Goal: Obtain resource: Download file/media

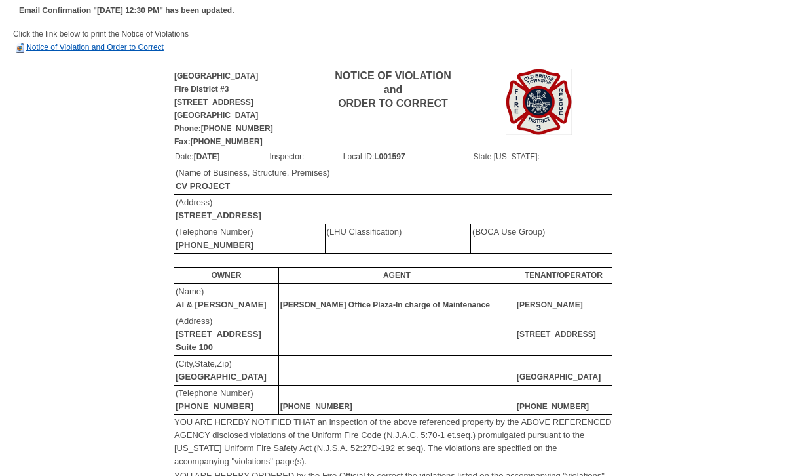
click at [115, 47] on link "Notice of Violation and Order to Correct" at bounding box center [88, 47] width 151 height 9
click at [140, 48] on link "Notice of Violation and Order to Correct" at bounding box center [88, 47] width 151 height 9
click at [78, 47] on link "Notice of Violation and Order to Correct" at bounding box center [88, 47] width 151 height 9
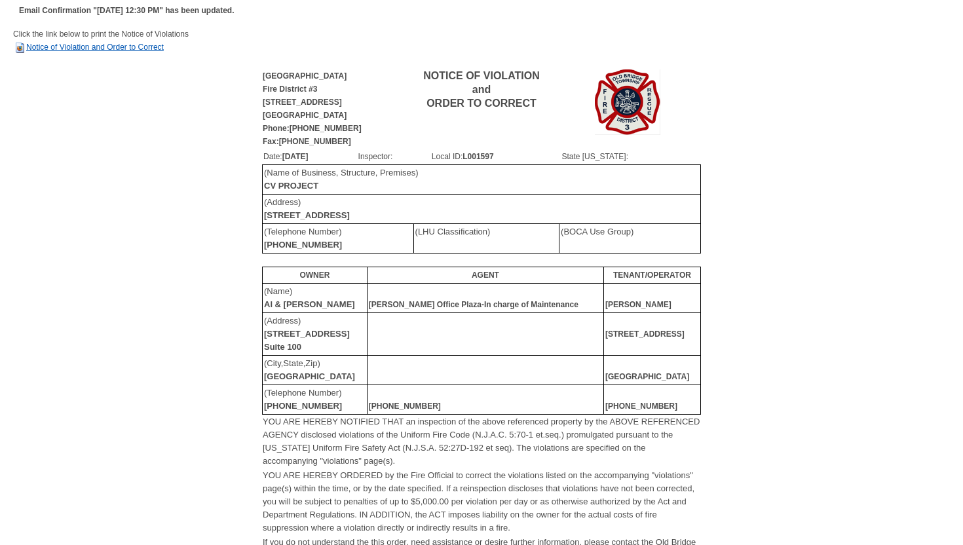
click at [80, 49] on link "Notice of Violation and Order to Correct" at bounding box center [88, 47] width 151 height 9
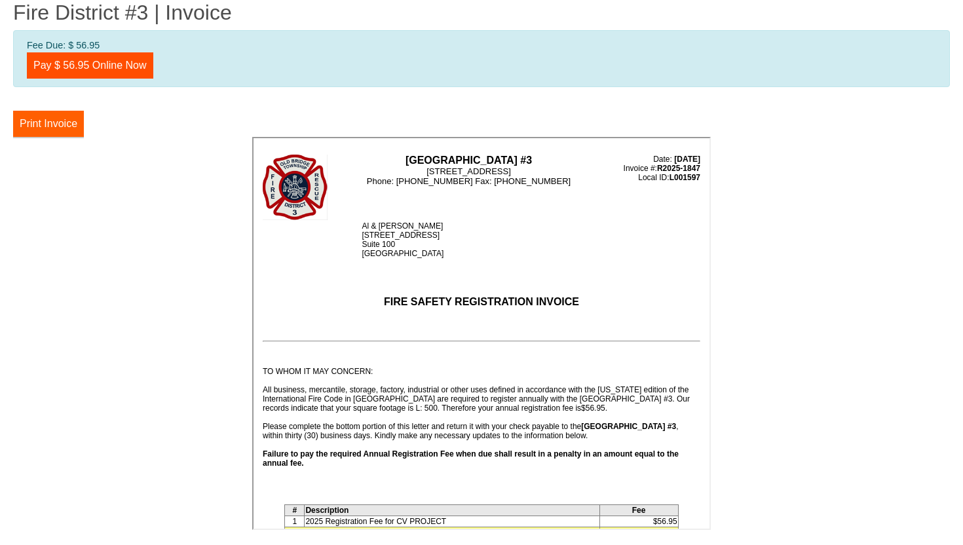
click at [67, 123] on button "Print Invoice" at bounding box center [48, 124] width 71 height 26
